Goal: Transaction & Acquisition: Book appointment/travel/reservation

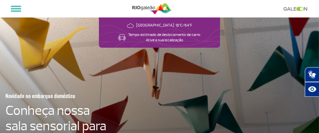
scroll to position [42, 0]
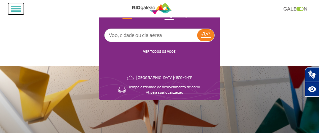
click at [19, 11] on span at bounding box center [16, 10] width 10 height 1
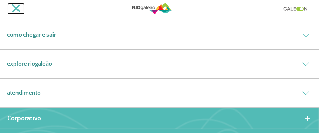
scroll to position [34, 0]
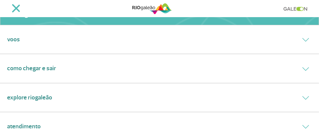
click at [46, 66] on link "Como chegar e sair" at bounding box center [31, 68] width 49 height 9
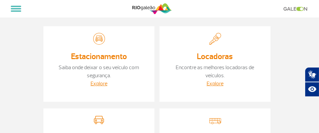
scroll to position [34, 0]
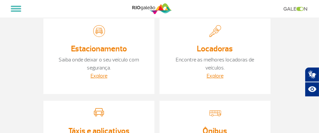
click at [119, 44] on div "Estacionamento Saiba onde deixar o seu veículo com segurança. Explore" at bounding box center [98, 57] width 111 height 76
click at [104, 75] on link "Explore" at bounding box center [99, 76] width 17 height 7
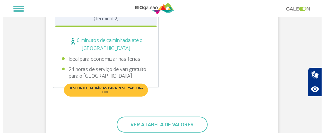
scroll to position [437, 0]
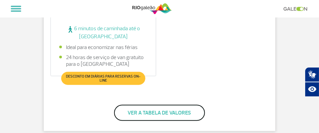
click at [156, 105] on button "Ver a tabela de valores" at bounding box center [159, 113] width 91 height 16
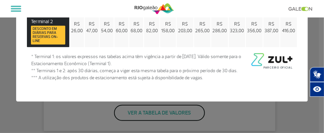
scroll to position [0, 0]
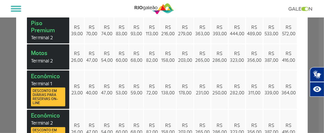
click at [79, 28] on td "R$ 39,00" at bounding box center [77, 30] width 14 height 26
click at [91, 35] on span "R$ 70,00" at bounding box center [91, 30] width 11 height 12
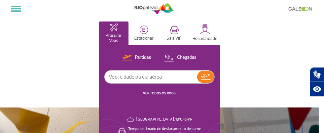
click at [165, 92] on link "VER TODOS OS VOOS" at bounding box center [159, 93] width 33 height 4
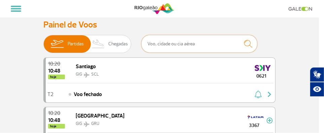
click at [195, 46] on input "text" at bounding box center [199, 44] width 116 height 18
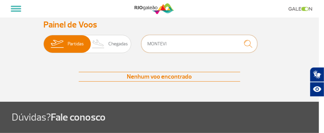
type input "MONTEVI"
click at [246, 46] on img "submit" at bounding box center [248, 44] width 14 height 14
click at [190, 42] on input "MONTEVI" at bounding box center [199, 44] width 116 height 18
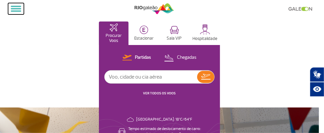
click at [20, 6] on span at bounding box center [16, 6] width 10 height 1
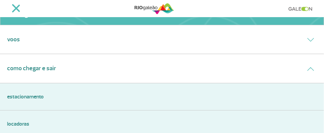
click at [22, 40] on div "Voos" at bounding box center [162, 39] width 324 height 29
click at [18, 40] on link "Voos" at bounding box center [13, 39] width 13 height 9
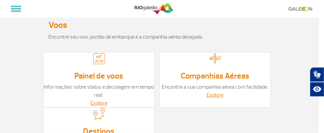
click at [108, 130] on link "Destinos" at bounding box center [98, 132] width 31 height 10
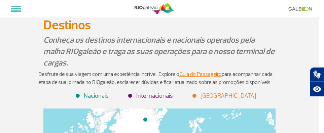
click at [167, 98] on li "Internacionais" at bounding box center [151, 96] width 44 height 9
click at [156, 97] on li "Internacionais" at bounding box center [151, 96] width 44 height 9
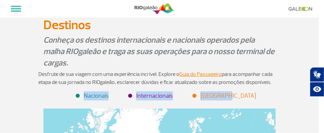
click at [157, 97] on li "Internacionais" at bounding box center [151, 96] width 44 height 9
click at [164, 96] on li "Internacionais" at bounding box center [151, 96] width 44 height 9
click at [198, 74] on link "Guia do Passageiro" at bounding box center [200, 74] width 42 height 7
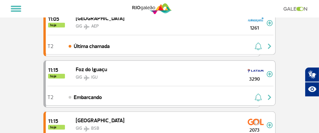
scroll to position [269, 0]
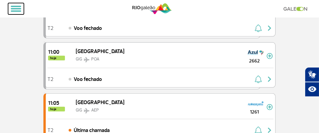
click at [10, 10] on button at bounding box center [16, 8] width 16 height 11
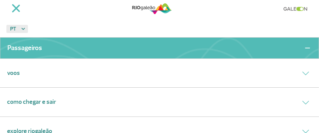
click at [37, 100] on link "Como chegar e sair" at bounding box center [31, 102] width 49 height 9
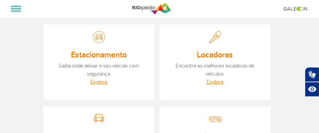
scroll to position [18, 0]
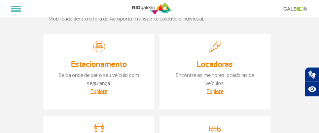
click at [108, 72] on link "Saiba onde deixar o seu veículo com segurança." at bounding box center [99, 79] width 80 height 15
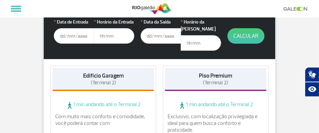
scroll to position [67, 0]
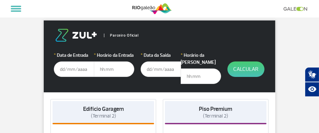
click at [79, 70] on input "text" at bounding box center [74, 69] width 40 height 15
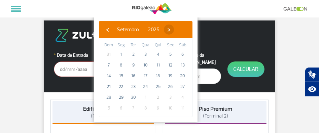
click at [174, 31] on span "›" at bounding box center [169, 30] width 10 height 10
click at [110, 29] on span "‹" at bounding box center [107, 30] width 10 height 10
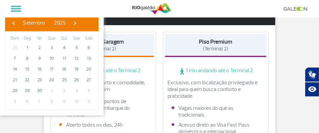
click at [142, 104] on li "Fácil acesso aos pontos de embarque e desembarque do Terminal" at bounding box center [103, 108] width 88 height 20
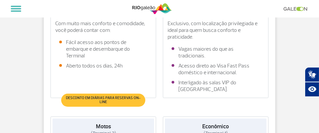
scroll to position [202, 0]
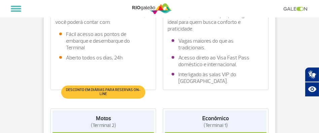
click at [109, 88] on span "Desconto em diárias para reservas on-line" at bounding box center [103, 92] width 77 height 8
click at [110, 88] on span "Desconto em diárias para reservas on-line" at bounding box center [103, 92] width 77 height 8
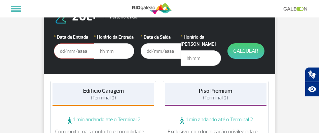
scroll to position [67, 0]
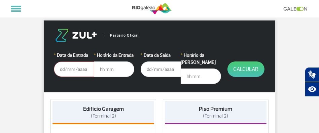
click at [75, 69] on input "text" at bounding box center [74, 69] width 40 height 15
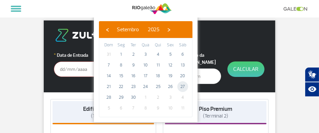
click at [181, 85] on span "27" at bounding box center [182, 86] width 11 height 11
type input "27/09/2025"
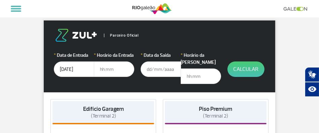
click at [119, 68] on input "text" at bounding box center [114, 69] width 40 height 15
type input "10:00"
click at [151, 69] on input "text" at bounding box center [161, 69] width 40 height 15
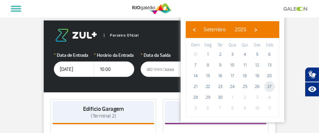
click at [269, 87] on span "27" at bounding box center [269, 86] width 11 height 11
type input "27/09/2025"
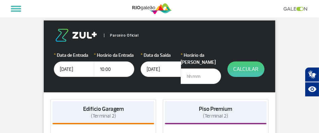
click at [192, 70] on input "text" at bounding box center [201, 76] width 40 height 15
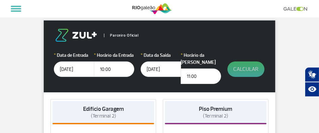
type input "11:00"
click at [251, 65] on button "Calcular" at bounding box center [245, 69] width 37 height 15
